Goal: Task Accomplishment & Management: Manage account settings

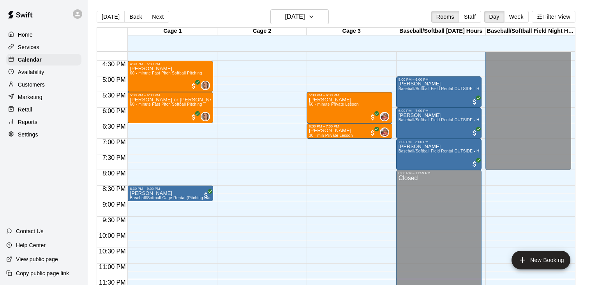
scroll to position [12, 0]
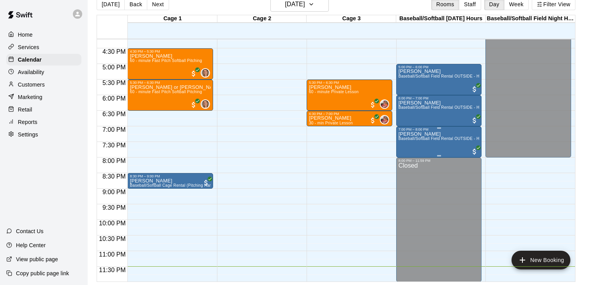
click at [437, 139] on span "Baseball/Softball Field Rental OUTSIDE - HOURS are 7AM-8PM Availability" at bounding box center [469, 138] width 140 height 4
click at [405, 163] on img "edit" at bounding box center [406, 162] width 9 height 9
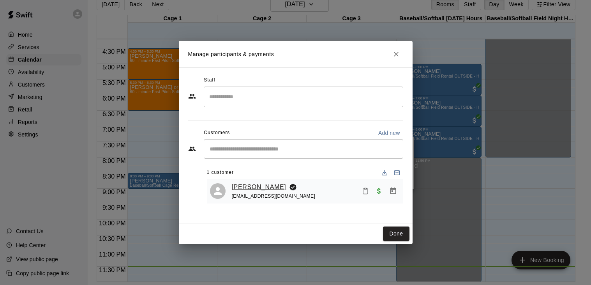
click at [267, 188] on link "[PERSON_NAME]" at bounding box center [259, 187] width 55 height 10
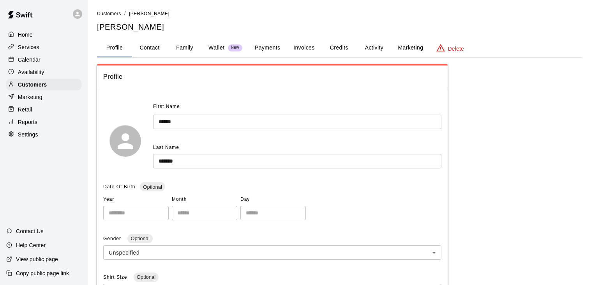
click at [147, 47] on button "Contact" at bounding box center [149, 48] width 35 height 19
select select "**"
click at [270, 46] on button "Payments" at bounding box center [268, 48] width 38 height 19
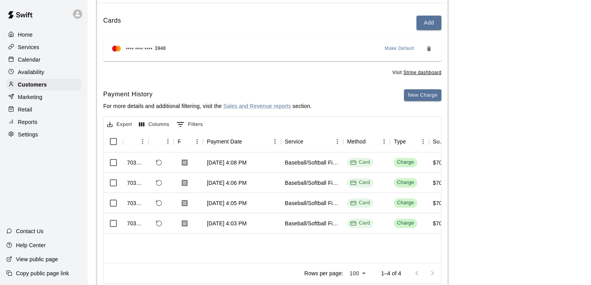
click at [478, 154] on div "Payments Stripe: cus_SgbmxSMRvzPMQH Cards Add **** **** **** 3948 Make Default …" at bounding box center [339, 136] width 485 height 315
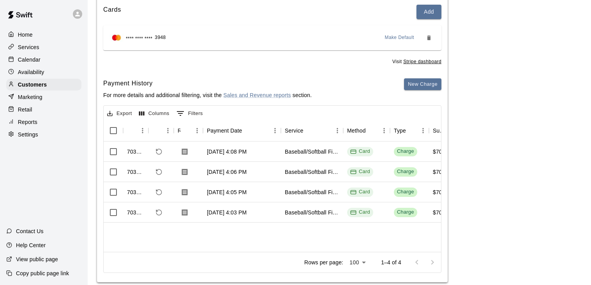
scroll to position [108, 0]
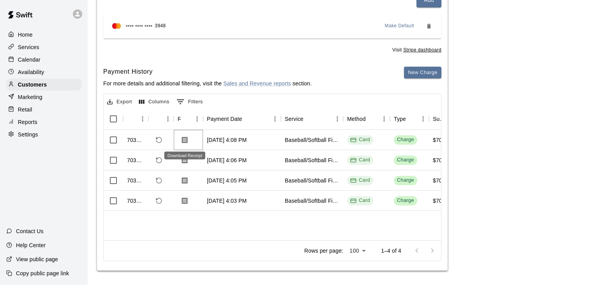
click at [185, 140] on icon "Download Receipt" at bounding box center [185, 140] width 8 height 8
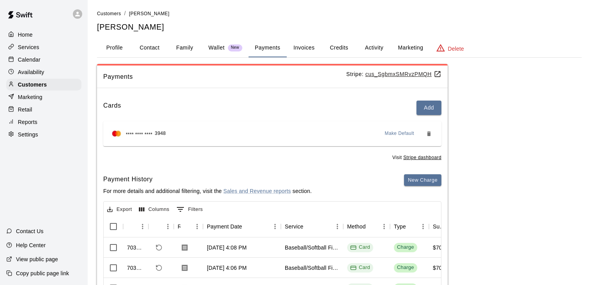
click at [30, 62] on p "Calendar" at bounding box center [29, 60] width 23 height 8
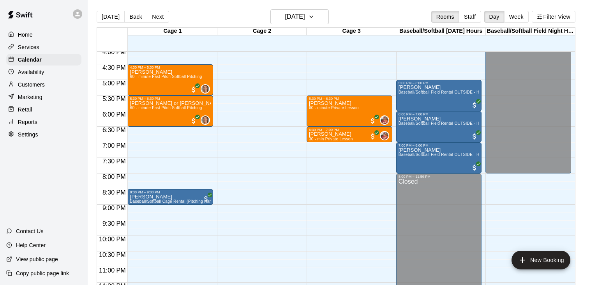
scroll to position [503, 0]
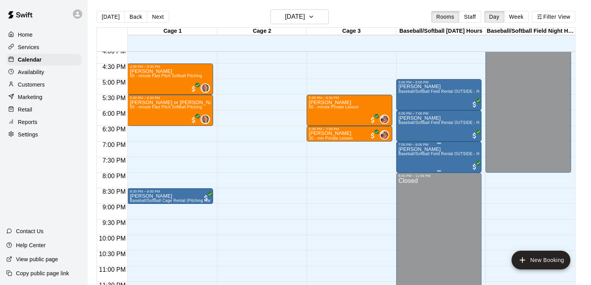
click at [425, 149] on p "[PERSON_NAME]" at bounding box center [439, 149] width 81 height 0
click at [405, 176] on img "edit" at bounding box center [406, 175] width 9 height 9
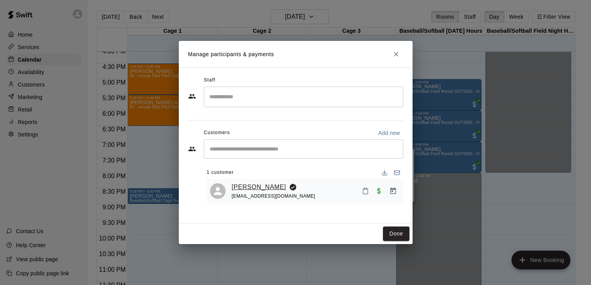
click at [259, 186] on link "[PERSON_NAME]" at bounding box center [259, 187] width 55 height 10
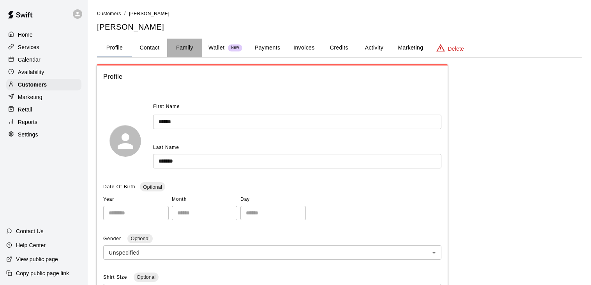
click at [183, 48] on button "Family" at bounding box center [184, 48] width 35 height 19
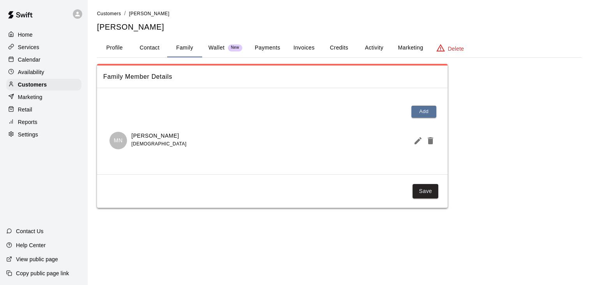
click at [154, 48] on button "Contact" at bounding box center [149, 48] width 35 height 19
select select "**"
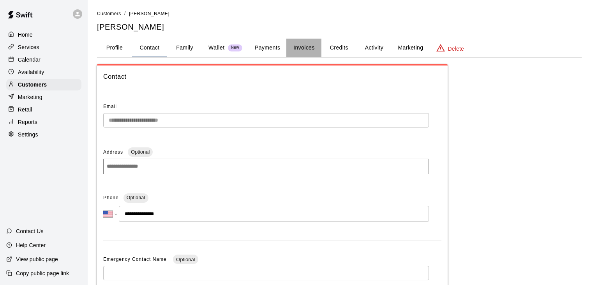
click at [306, 47] on button "Invoices" at bounding box center [304, 48] width 35 height 19
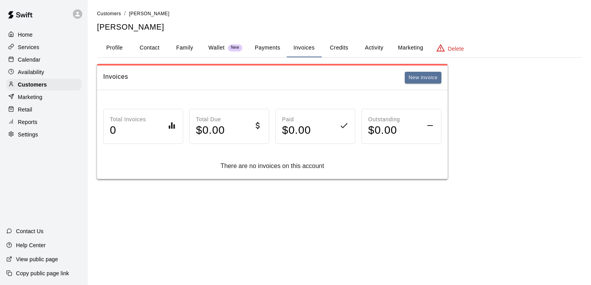
click at [369, 47] on button "Activity" at bounding box center [374, 48] width 35 height 19
